Goal: Complete application form

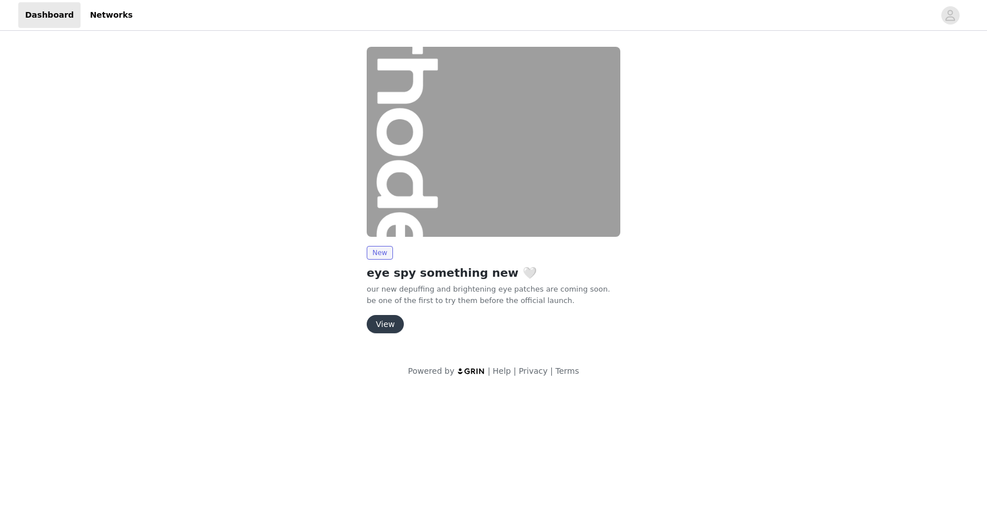
click at [385, 321] on button "View" at bounding box center [385, 324] width 37 height 18
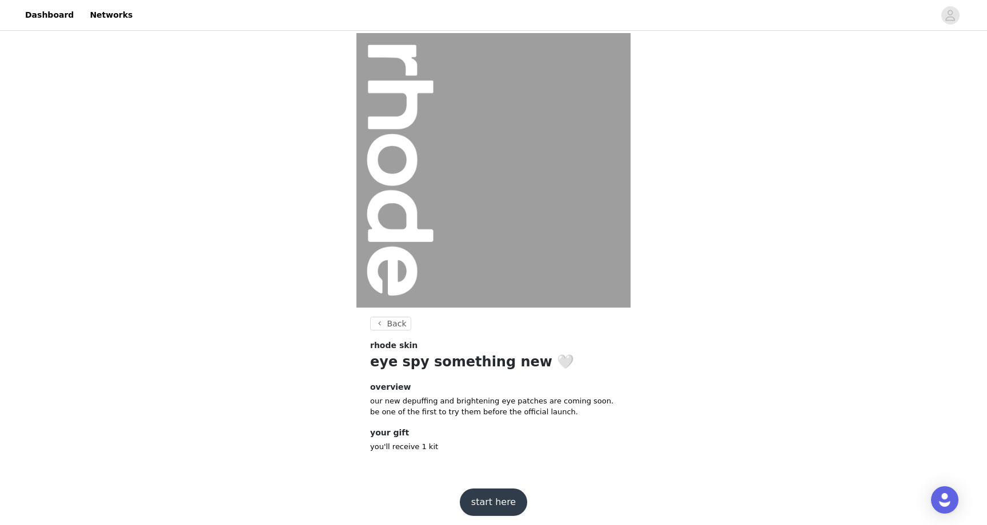
scroll to position [5, 0]
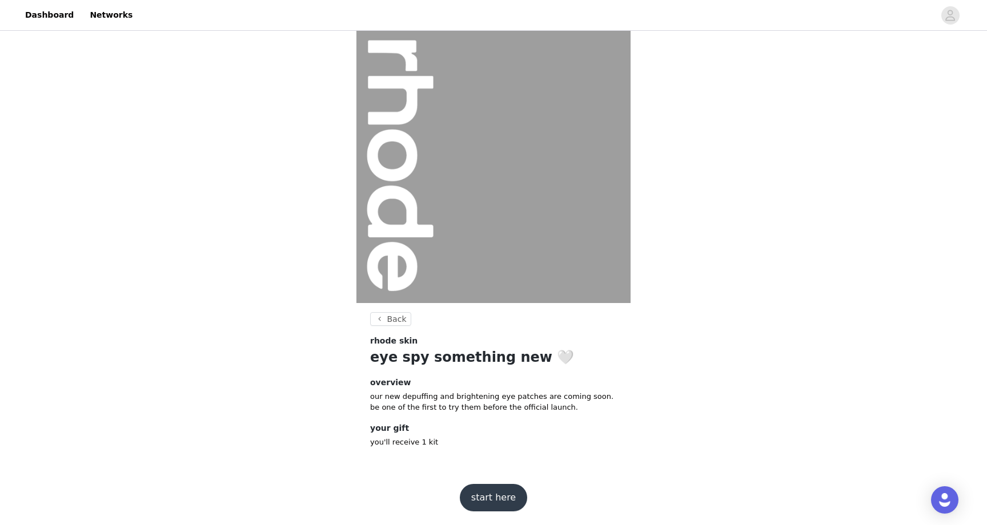
click at [493, 493] on button "start here" at bounding box center [493, 497] width 67 height 27
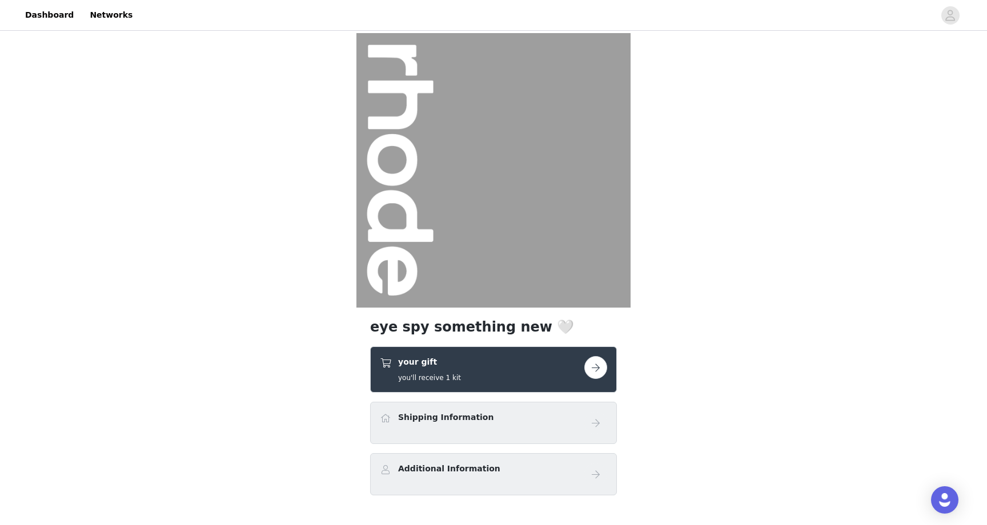
click at [593, 365] on button "button" at bounding box center [595, 367] width 23 height 23
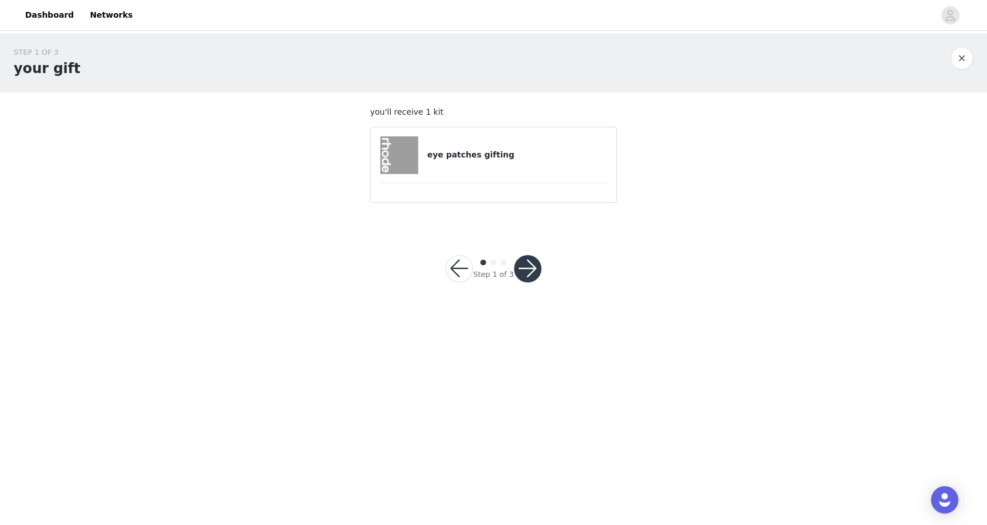
click at [526, 270] on button "button" at bounding box center [527, 268] width 27 height 27
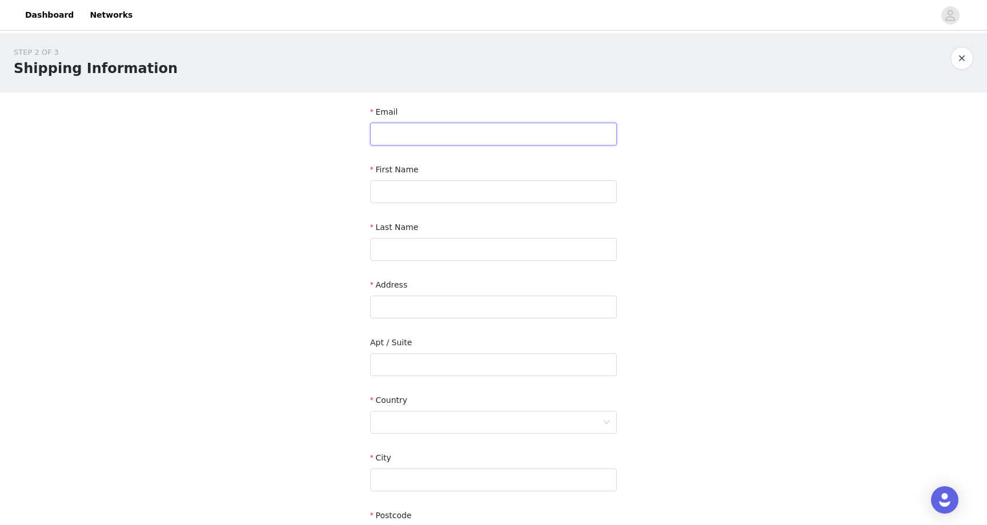
click at [473, 139] on input "text" at bounding box center [493, 134] width 247 height 23
type input "[EMAIL_ADDRESS][DOMAIN_NAME]"
type input "[PERSON_NAME]"
type input "[STREET_ADDRESS]"
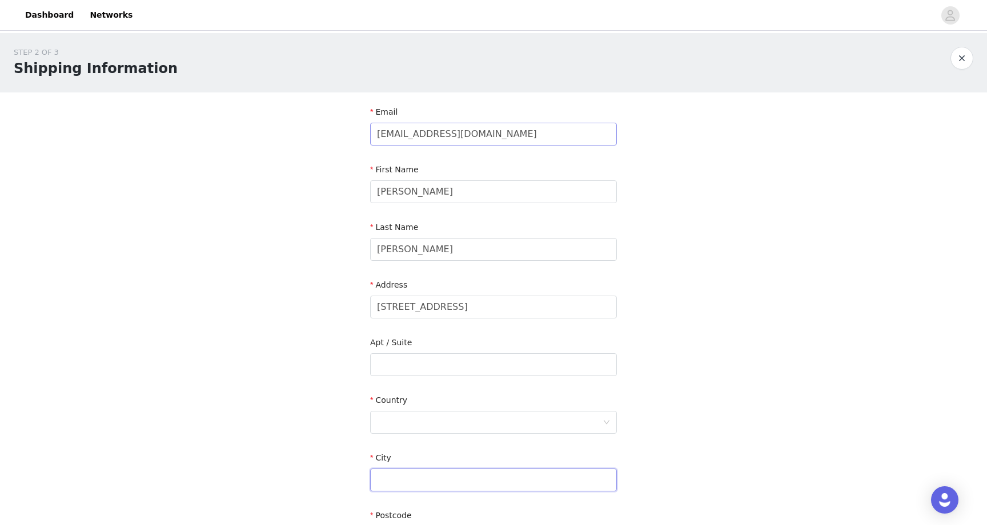
type input "Woodbridge"
type input "L4H 1J3"
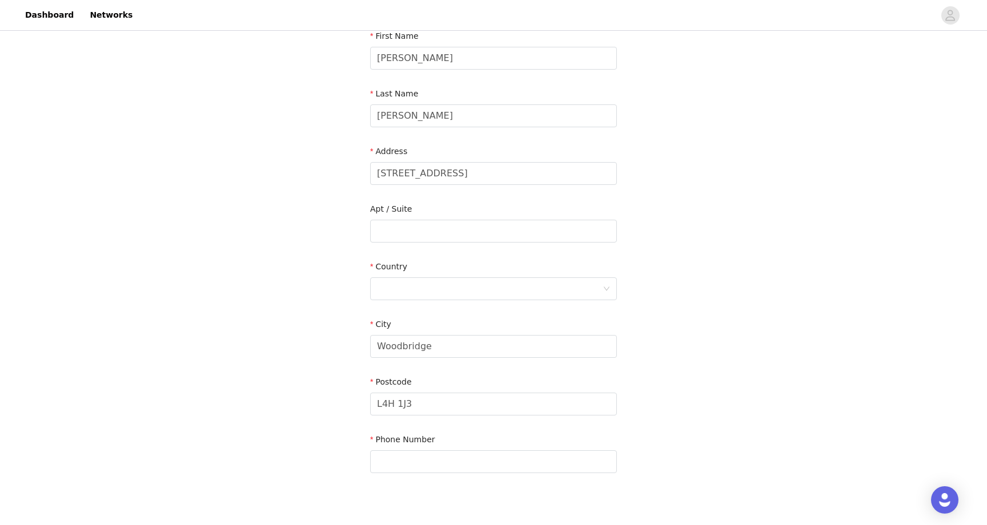
scroll to position [195, 0]
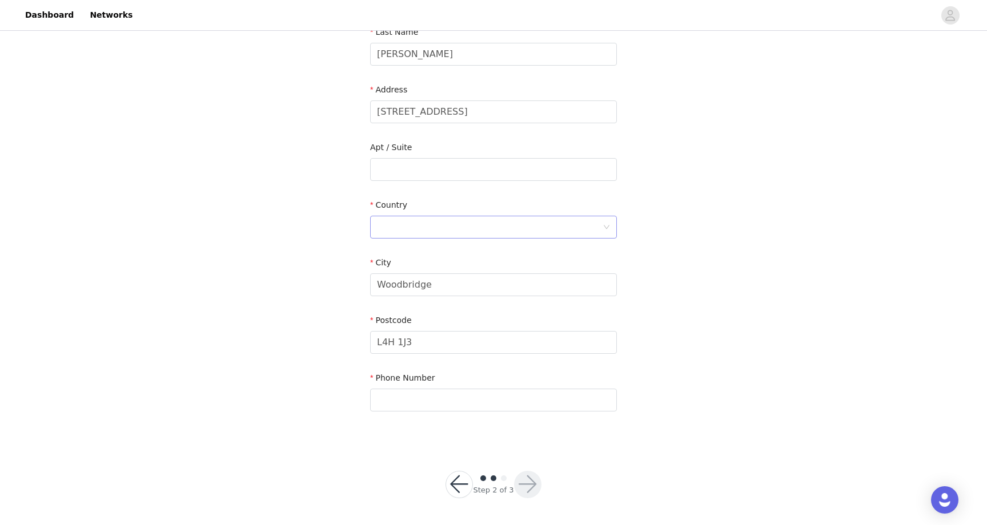
click at [446, 224] on div at bounding box center [490, 227] width 226 height 22
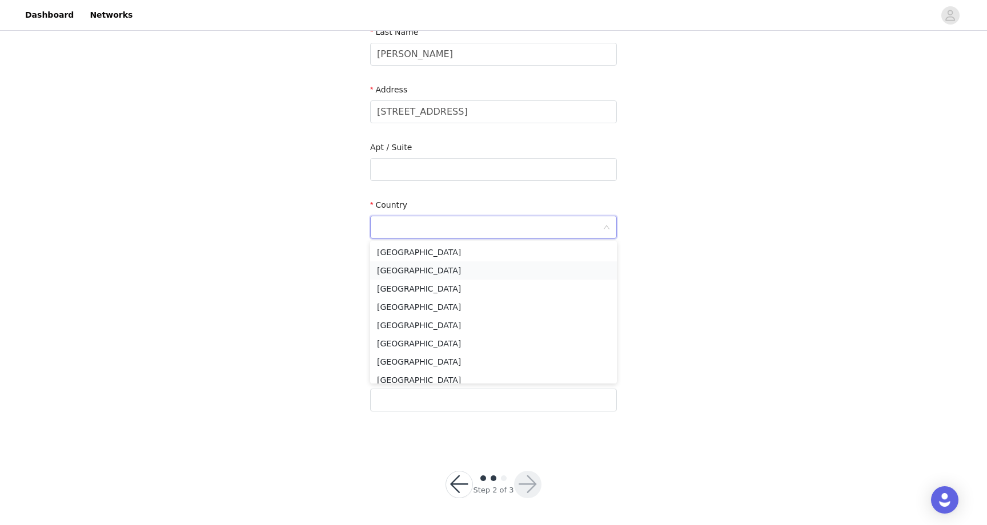
click at [436, 269] on li "[GEOGRAPHIC_DATA]" at bounding box center [493, 270] width 247 height 18
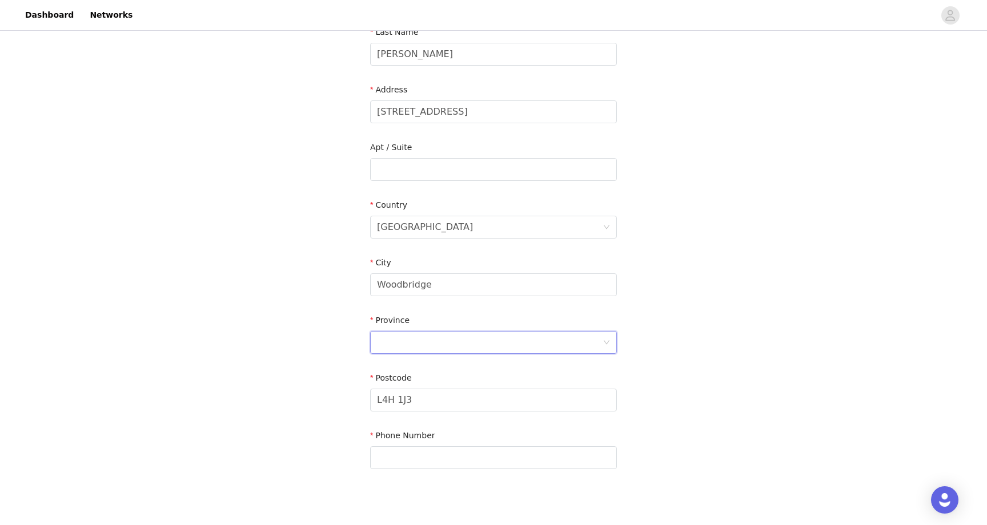
click at [456, 347] on div at bounding box center [490, 343] width 226 height 22
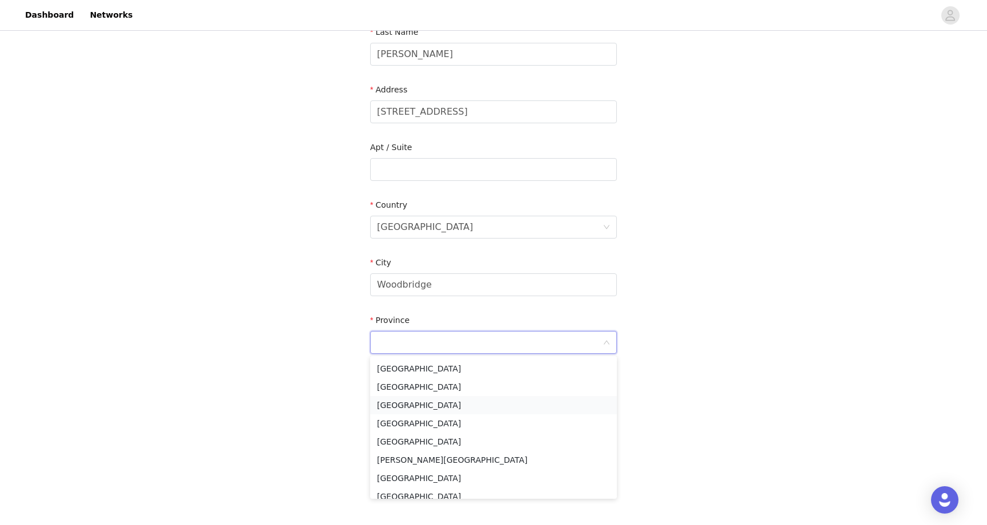
scroll to position [78, 0]
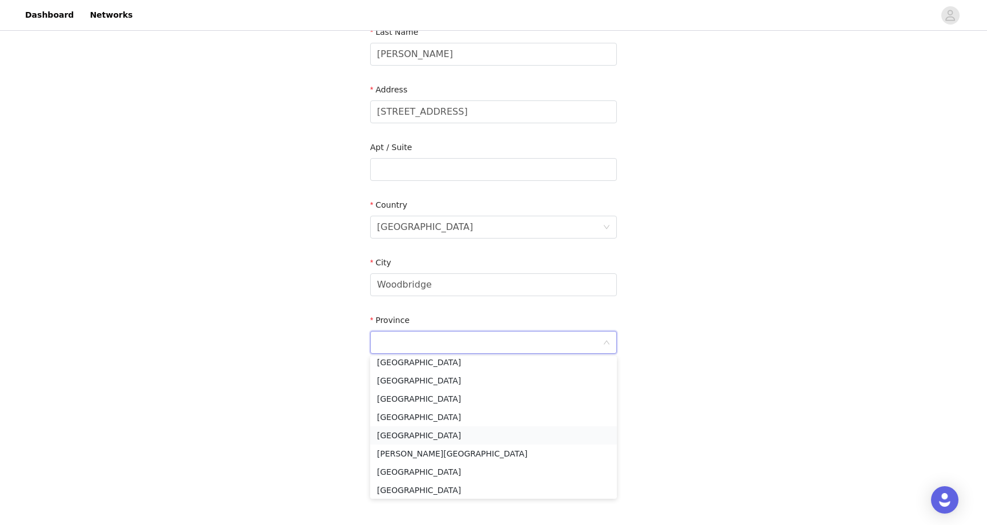
click at [428, 436] on li "[GEOGRAPHIC_DATA]" at bounding box center [493, 435] width 247 height 18
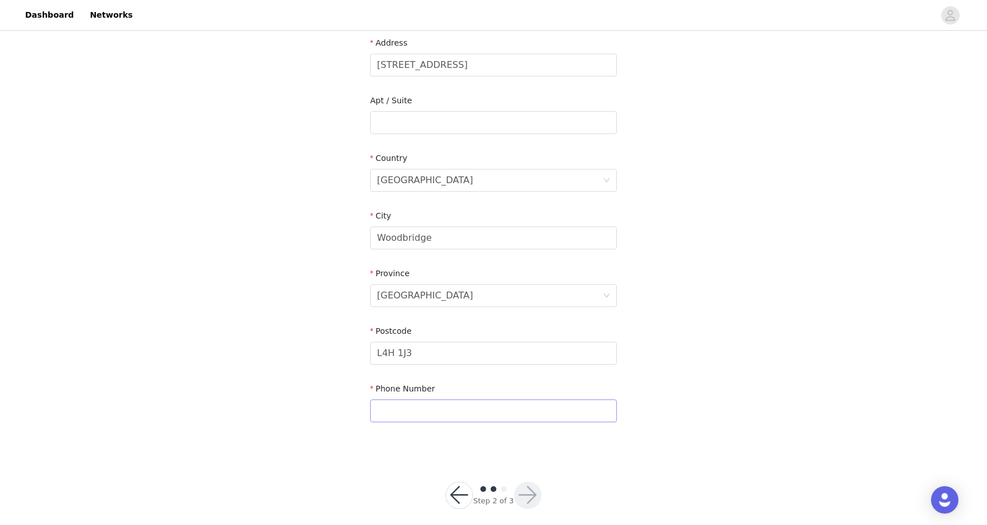
scroll to position [253, 0]
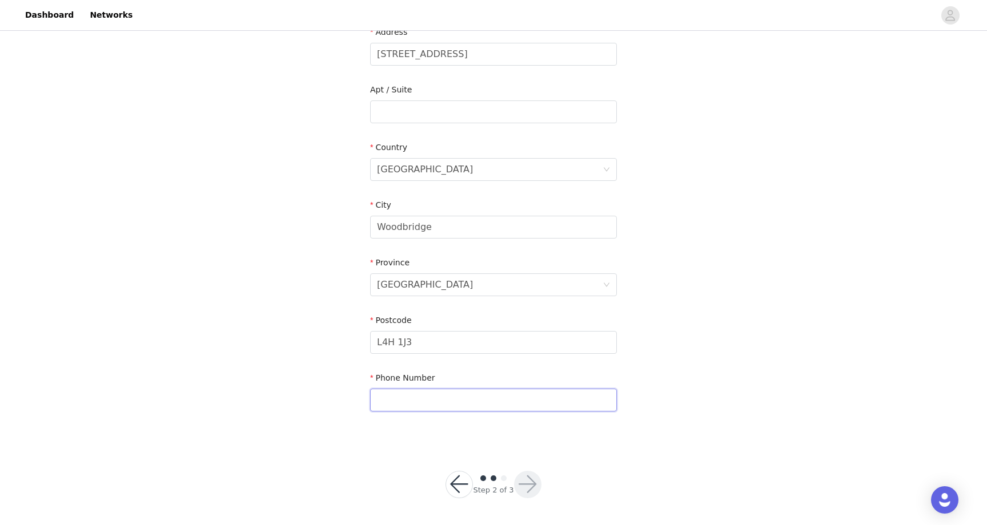
click at [445, 397] on input "text" at bounding box center [493, 400] width 247 height 23
type input "4165229523"
type input "-"
click at [421, 109] on input "-" at bounding box center [493, 111] width 247 height 23
drag, startPoint x: 269, startPoint y: 248, endPoint x: 402, endPoint y: 328, distance: 154.7
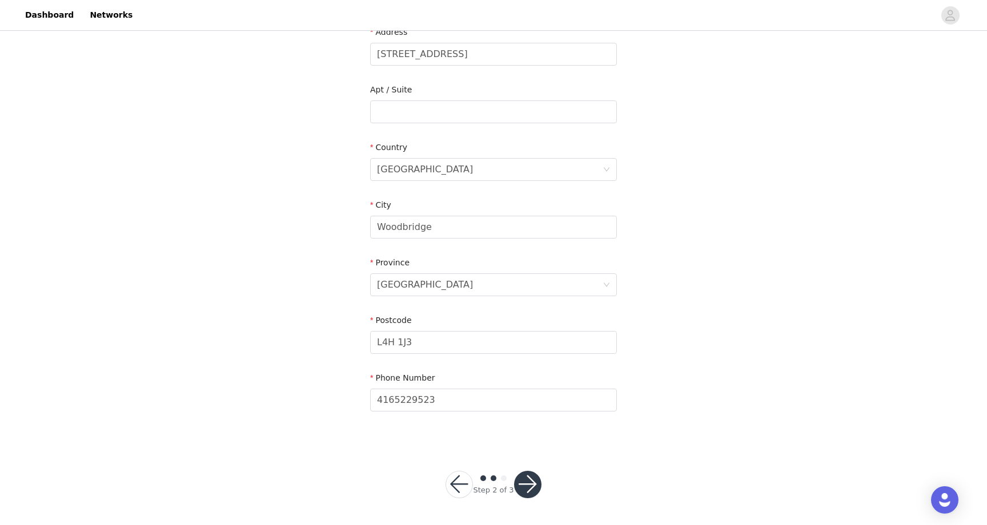
click at [276, 250] on div "STEP 2 OF 3 Shipping Information Email [EMAIL_ADDRESS][DOMAIN_NAME] First Name …" at bounding box center [493, 111] width 987 height 663
click at [525, 483] on button "button" at bounding box center [527, 484] width 27 height 27
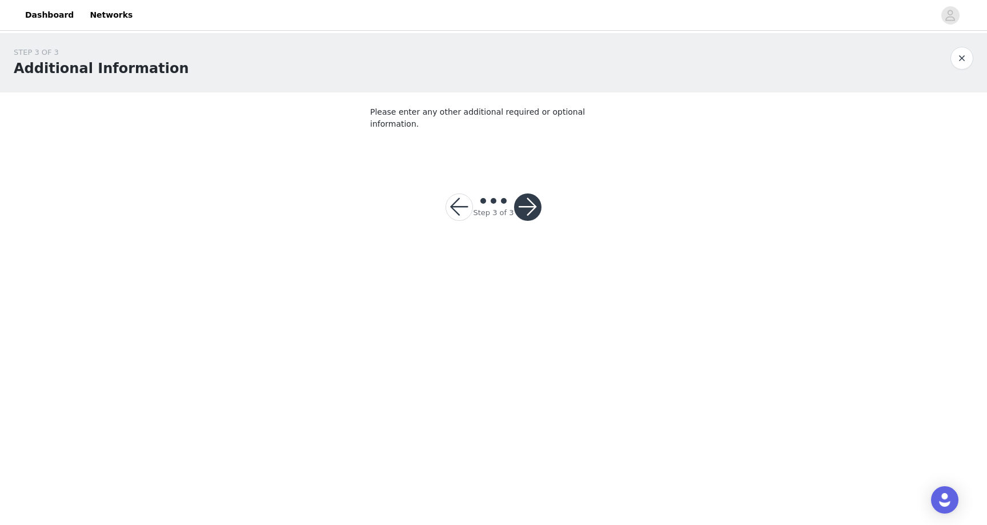
click at [524, 202] on button "button" at bounding box center [527, 207] width 27 height 27
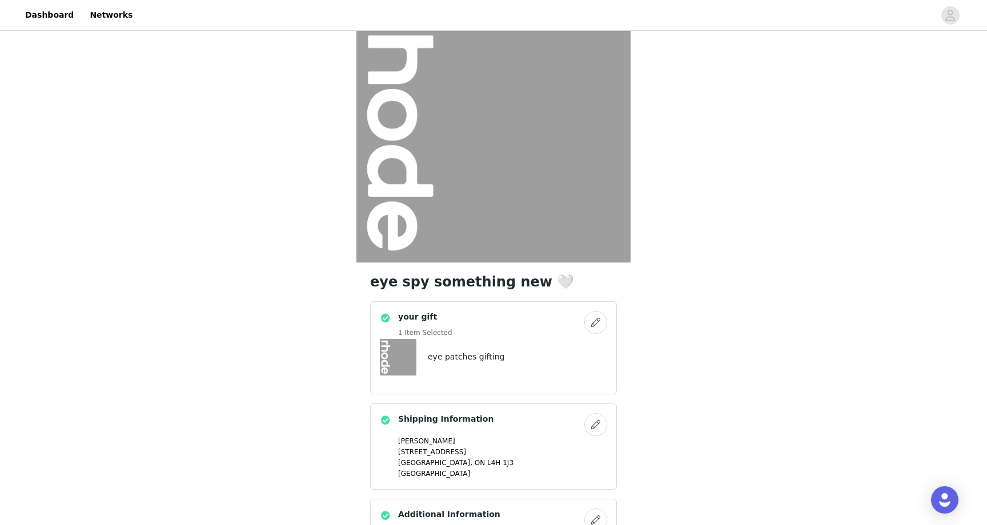
scroll to position [157, 0]
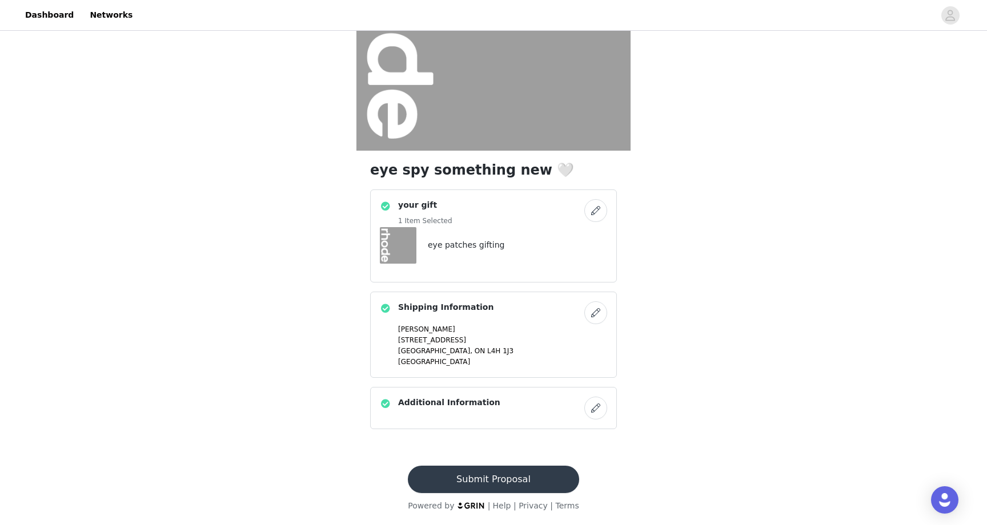
click at [540, 474] on button "Submit Proposal" at bounding box center [493, 479] width 171 height 27
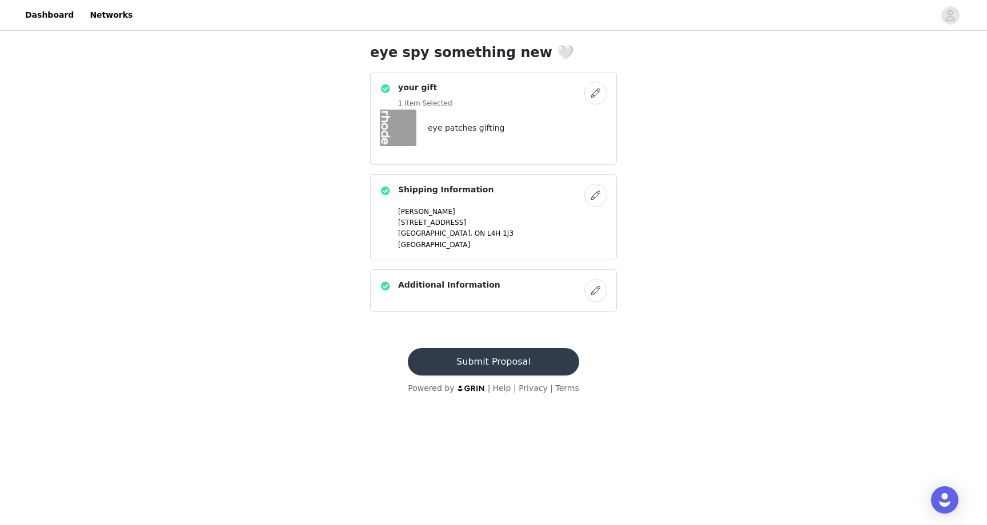
scroll to position [0, 0]
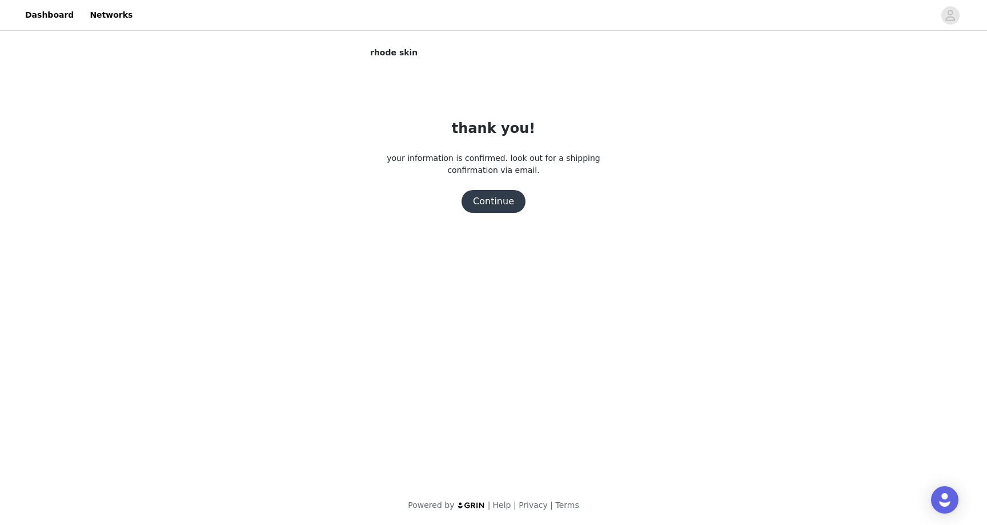
click at [509, 195] on button "Continue" at bounding box center [493, 201] width 64 height 23
